Goal: Book appointment/travel/reservation

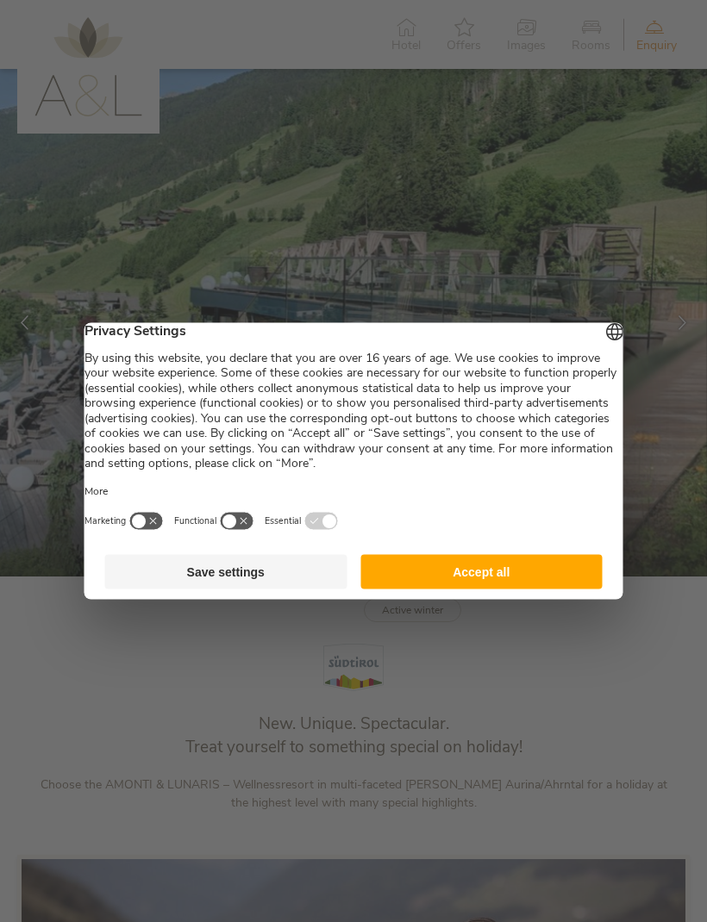
click at [542, 577] on button "Accept all" at bounding box center [481, 572] width 242 height 34
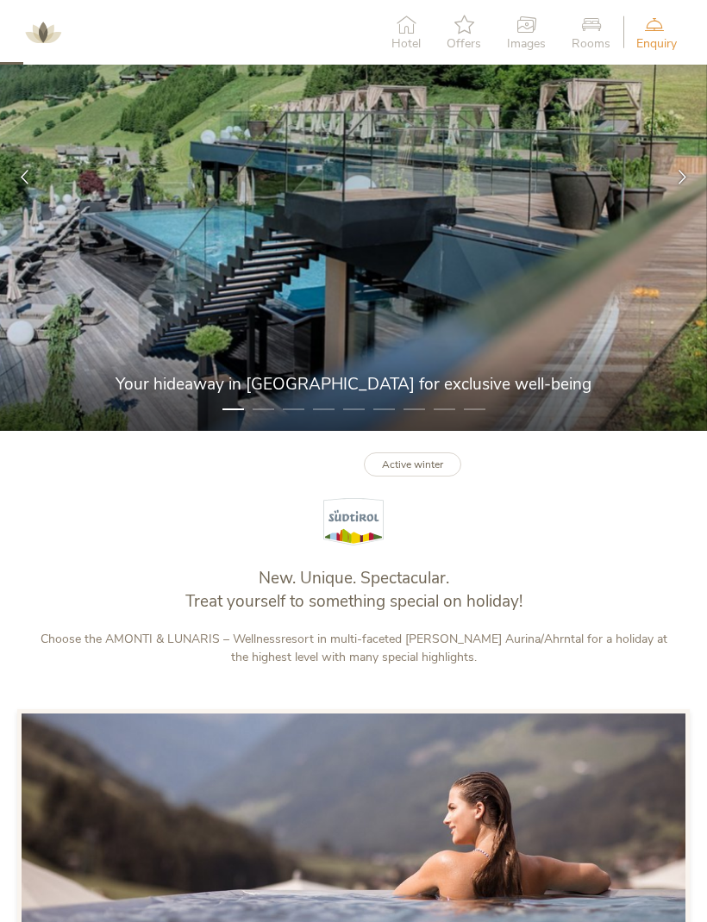
scroll to position [140, 0]
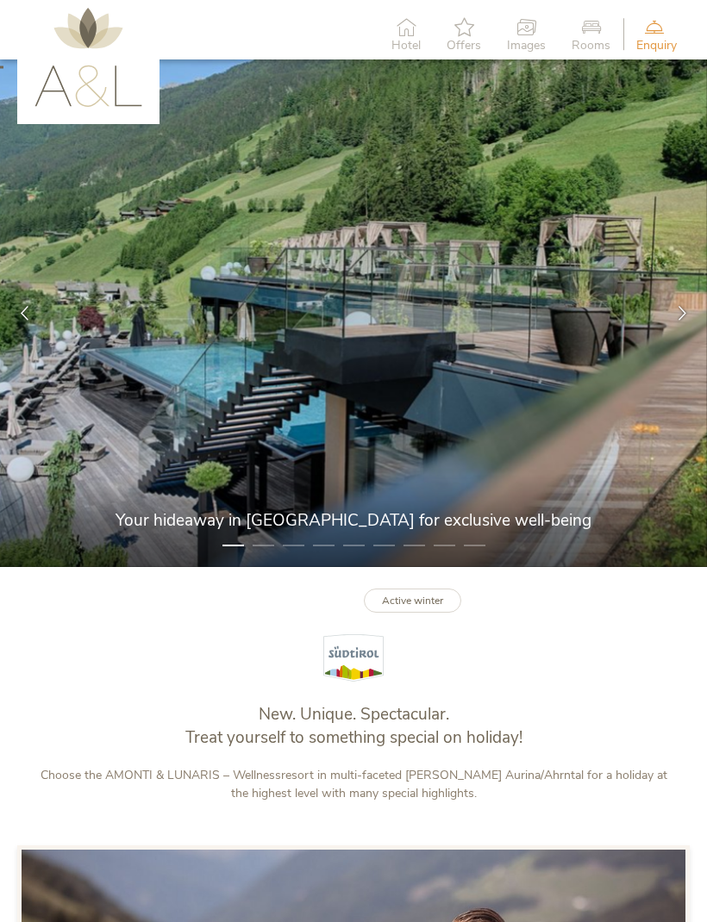
scroll to position [0, 0]
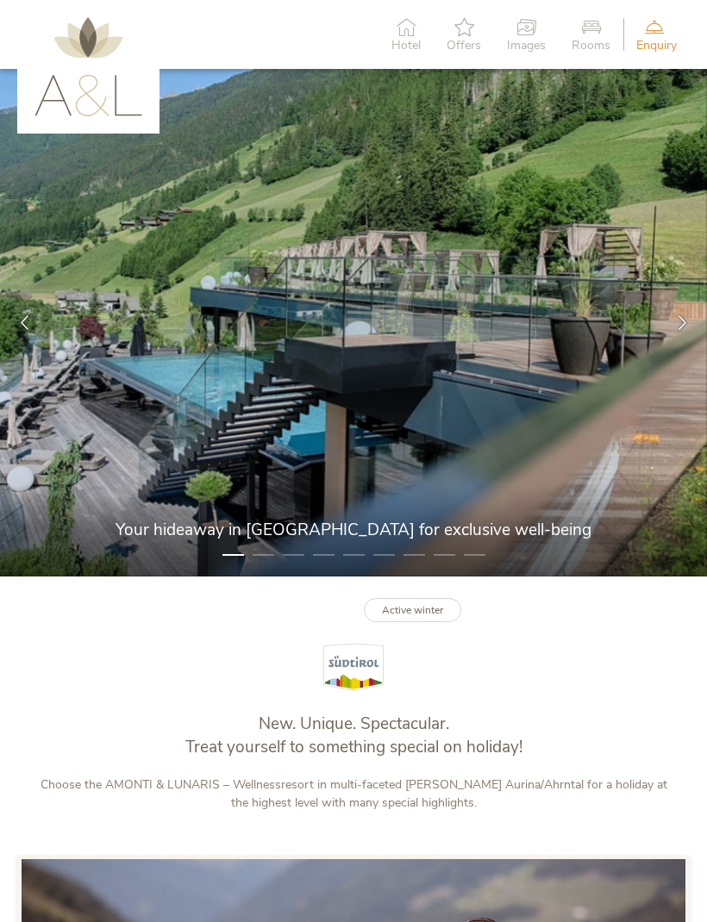
click at [660, 27] on icon at bounding box center [654, 26] width 36 height 19
click at [402, 40] on span "Hotel" at bounding box center [405, 46] width 29 height 12
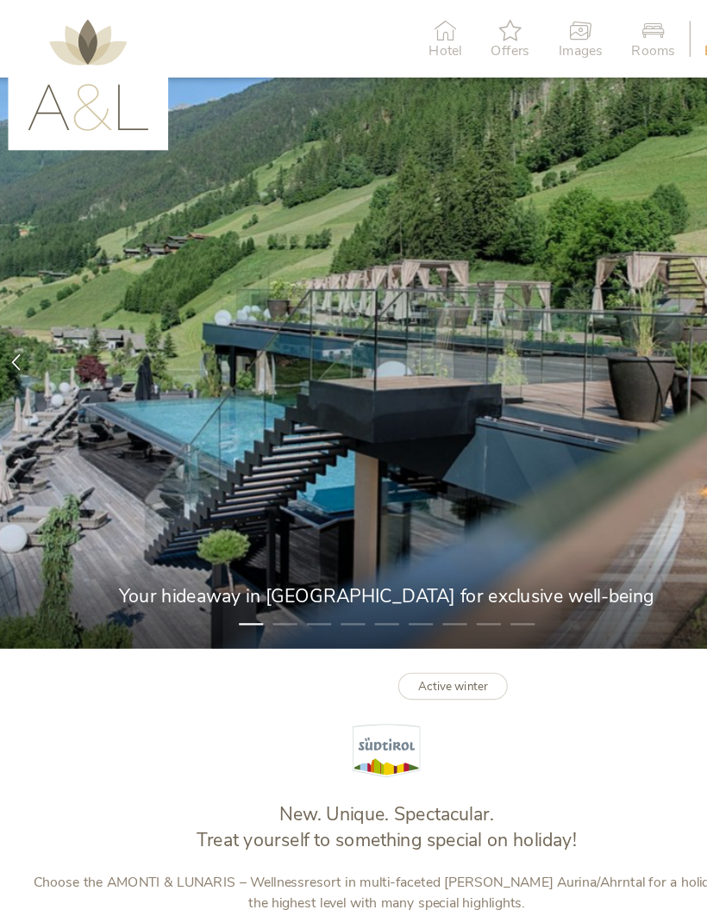
click at [587, 32] on icon at bounding box center [590, 26] width 39 height 19
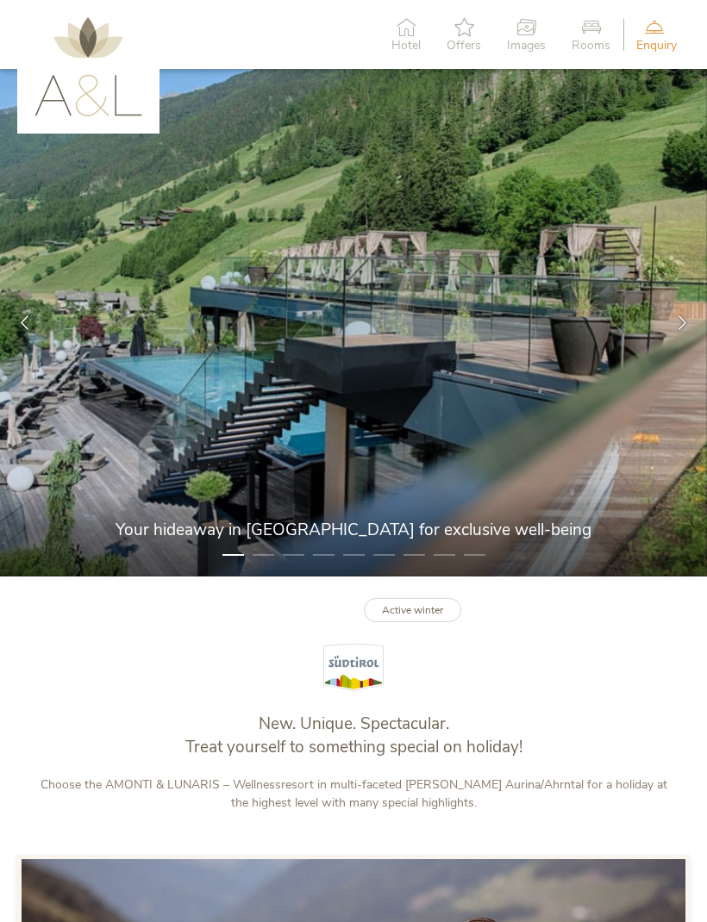
click at [663, 40] on span "Enquiry" at bounding box center [656, 46] width 40 height 12
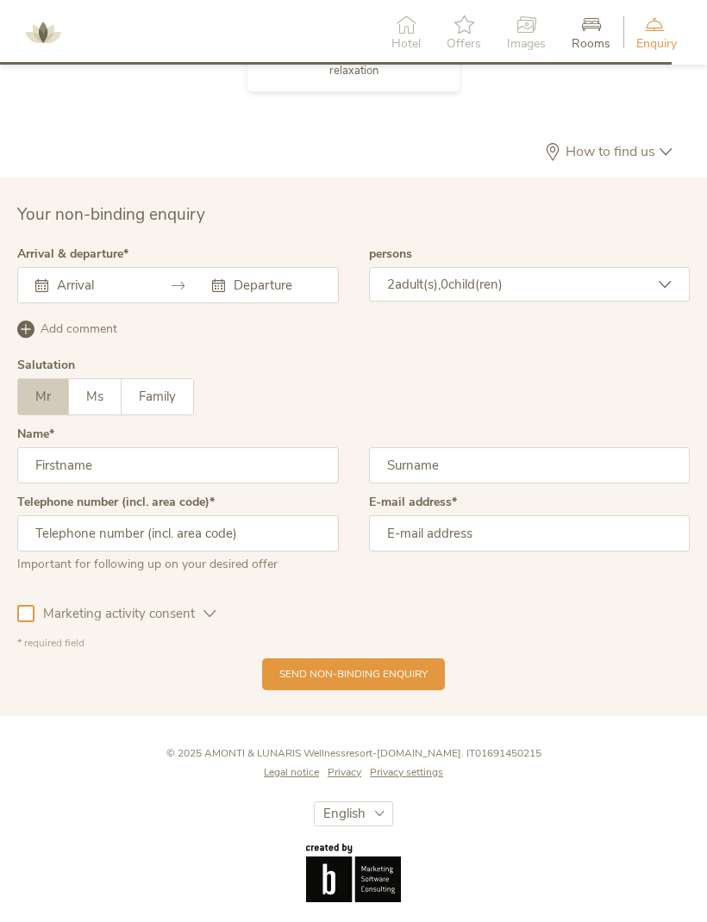
scroll to position [4475, 0]
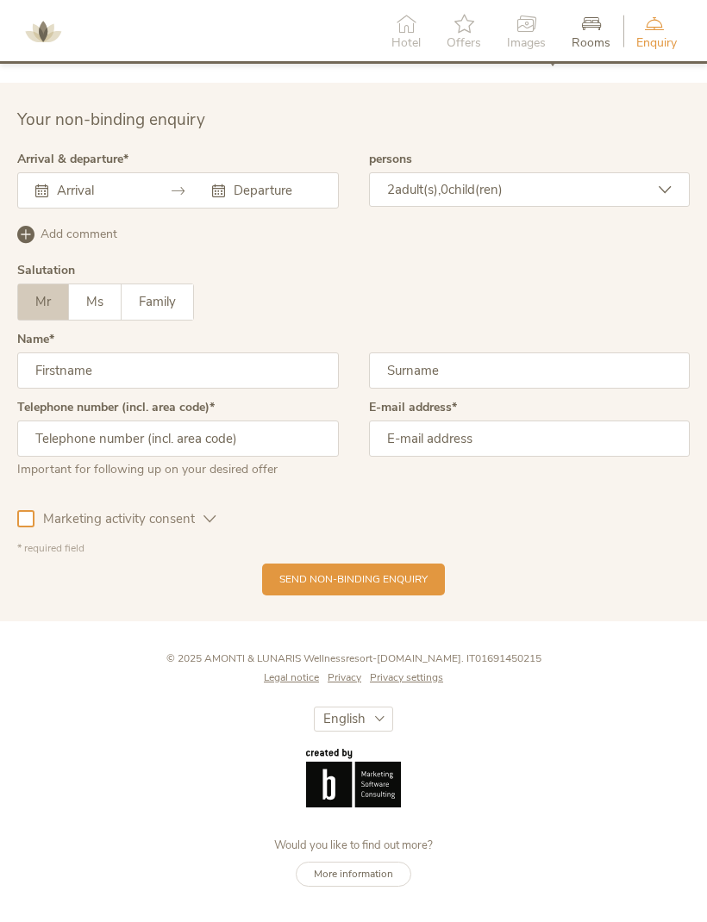
click at [58, 192] on div "[DATE] Sun Mon Tue Wed Thu Fri Sat 31 1 2 3 4 5 6 7 8 9 10 11 12 13 14 15 16 17…" at bounding box center [177, 191] width 321 height 36
click at [56, 192] on div "[DATE] Sun Mon Tue Wed Thu Fri Sat 31 1 2 3 4 5 6 7 8 9 10 11 12 13 14 15 16 17…" at bounding box center [177, 191] width 321 height 36
click at [30, 190] on div at bounding box center [177, 191] width 321 height 36
click at [84, 191] on input "text" at bounding box center [98, 191] width 90 height 17
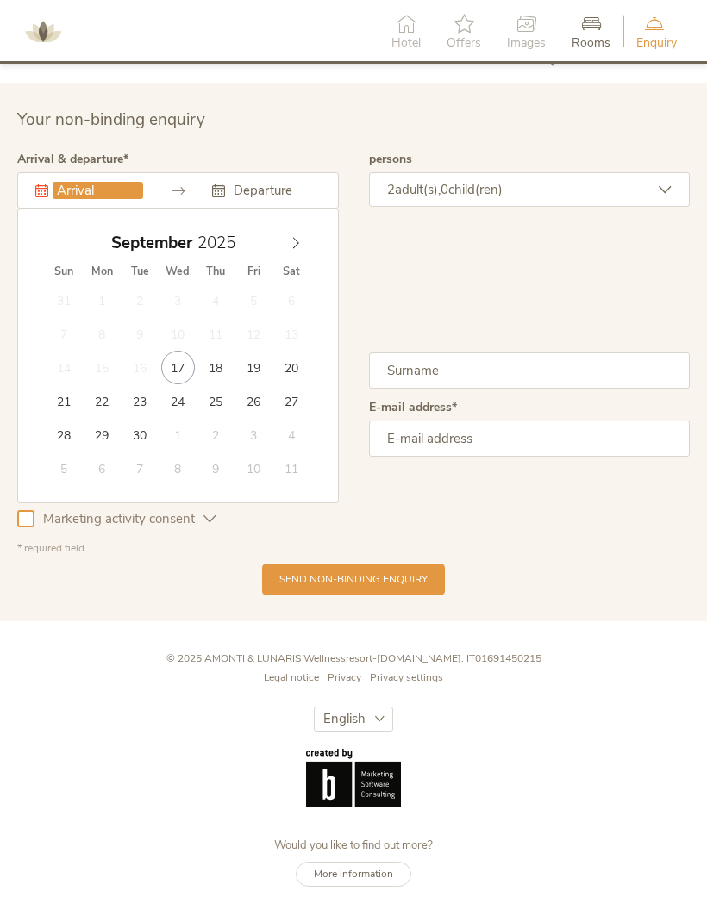
click at [299, 254] on div "[DATE]" at bounding box center [177, 243] width 265 height 33
click at [293, 239] on icon at bounding box center [296, 244] width 12 height 12
type input "[DATE]"
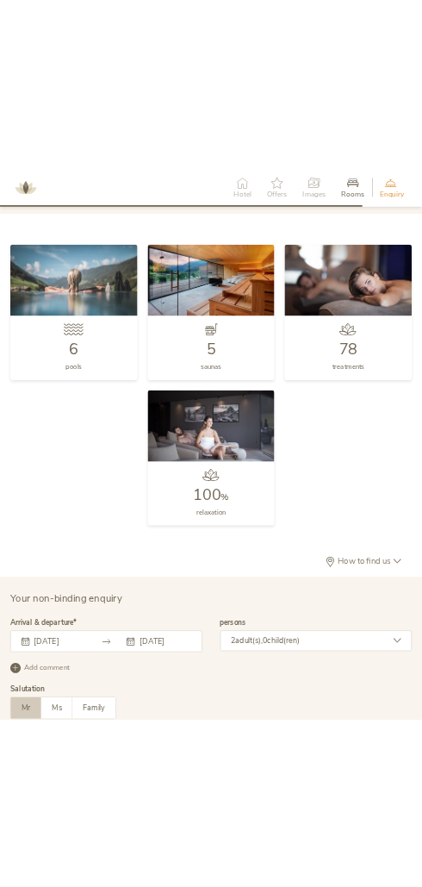
scroll to position [5701, 0]
